Goal: Communication & Community: Connect with others

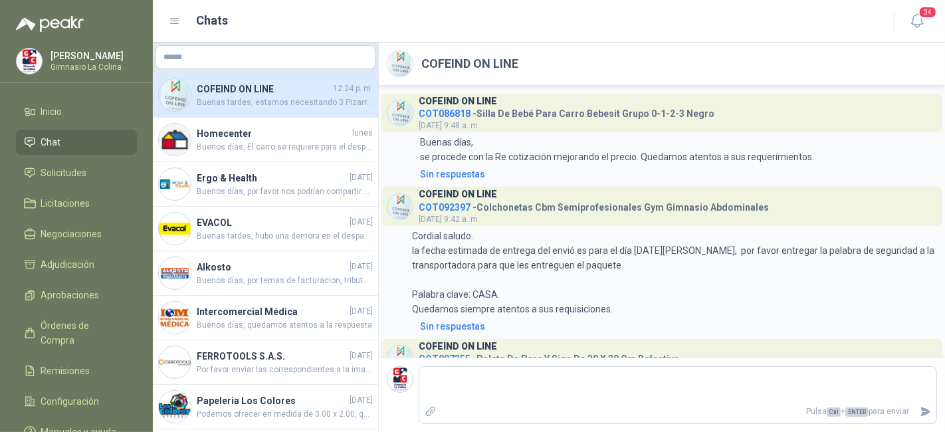
scroll to position [557, 0]
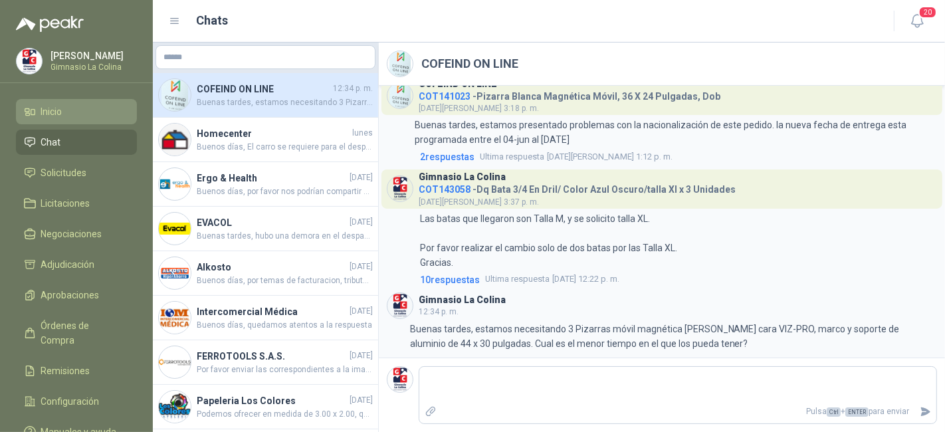
click at [77, 113] on li "Inicio" at bounding box center [76, 111] width 105 height 15
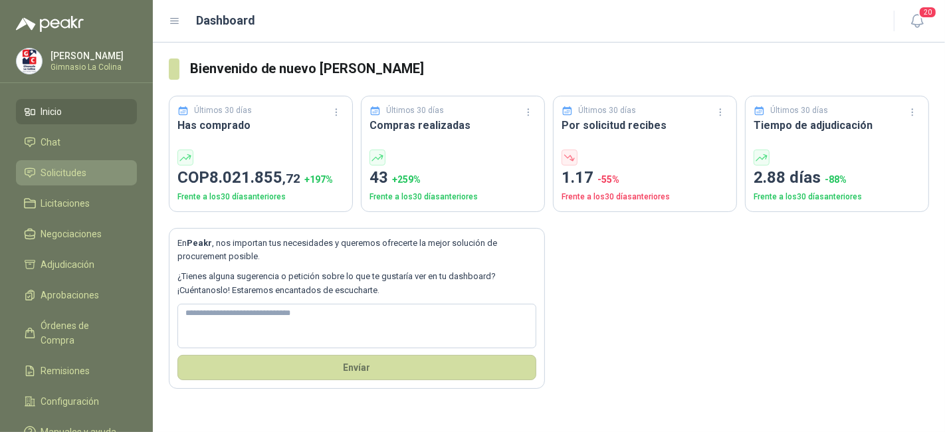
click at [79, 168] on span "Solicitudes" at bounding box center [64, 172] width 46 height 15
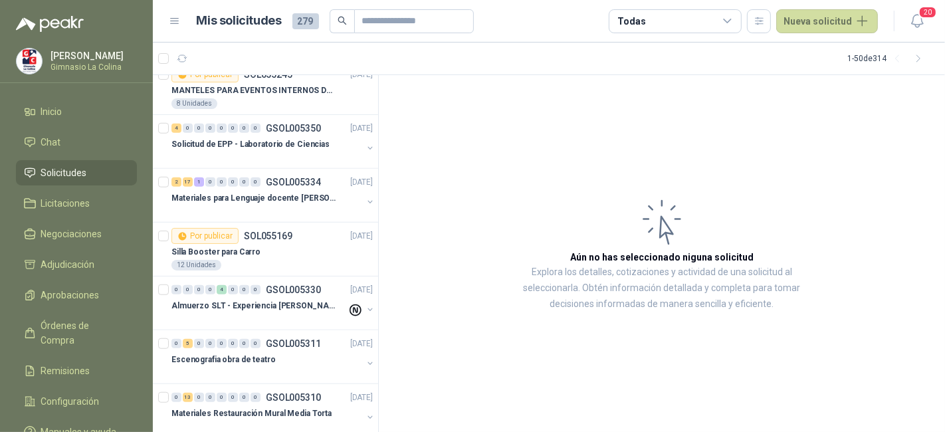
scroll to position [883, 0]
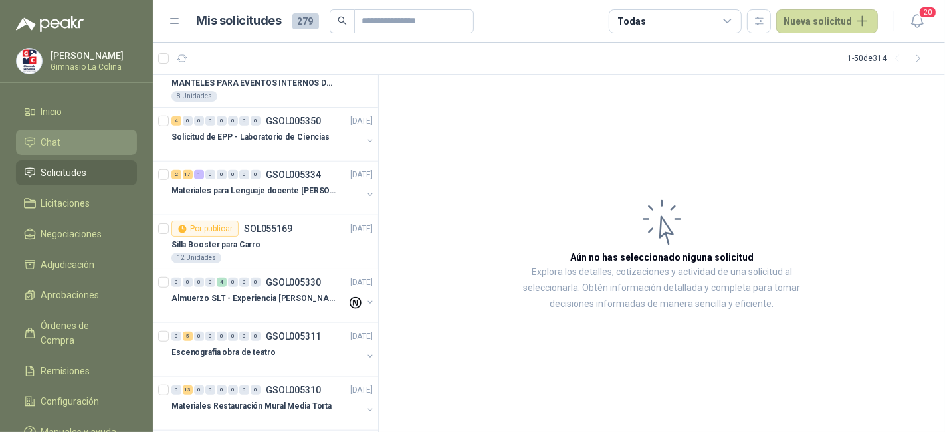
click at [100, 142] on li "Chat" at bounding box center [76, 142] width 105 height 15
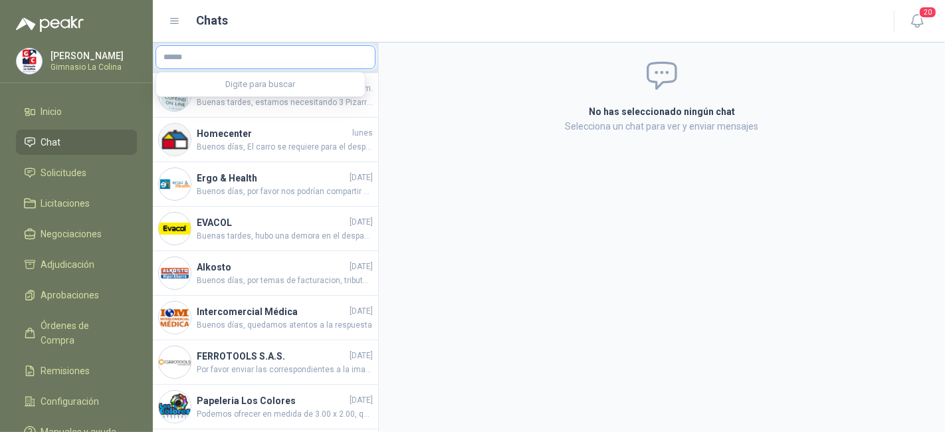
drag, startPoint x: 255, startPoint y: 66, endPoint x: 358, endPoint y: 82, distance: 105.0
click at [358, 82] on body "Maria Isabel Luna Gimnasio La Colina Inicio Chat Solicitudes Licitaciones Negoc…" at bounding box center [472, 216] width 945 height 432
click at [408, 86] on div "No has seleccionado ningún chat Selecciona un chat para ver y enviar mensajes" at bounding box center [662, 96] width 566 height 107
